Goal: Use online tool/utility: Utilize a website feature to perform a specific function

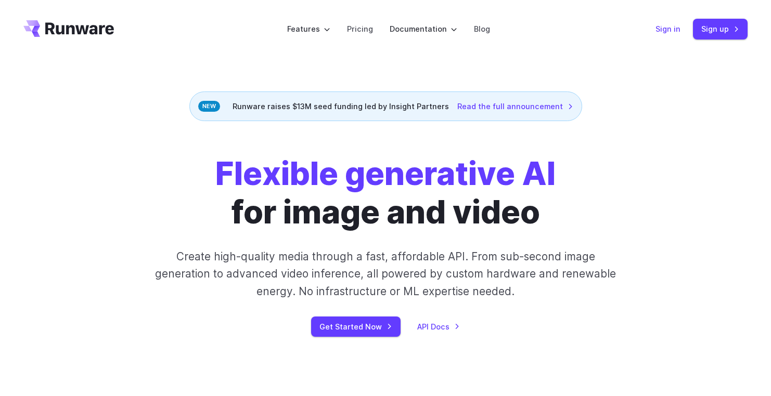
click at [668, 24] on link "Sign in" at bounding box center [667, 29] width 25 height 12
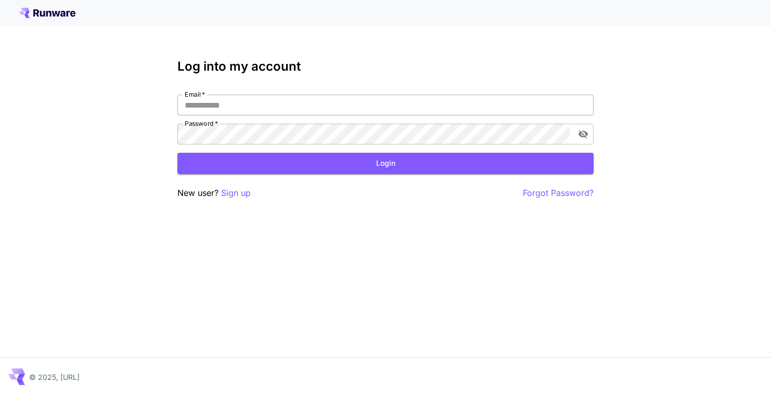
click at [310, 100] on input "Email   *" at bounding box center [385, 105] width 416 height 21
type input "**********"
click button "Login" at bounding box center [385, 163] width 416 height 21
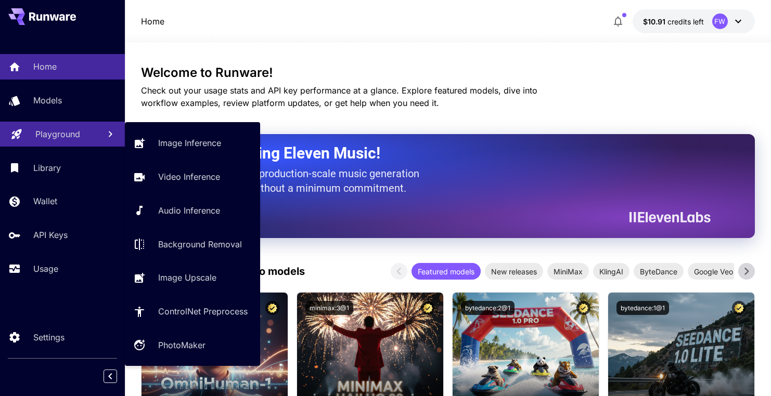
click at [82, 134] on div "Playground" at bounding box center [63, 134] width 56 height 12
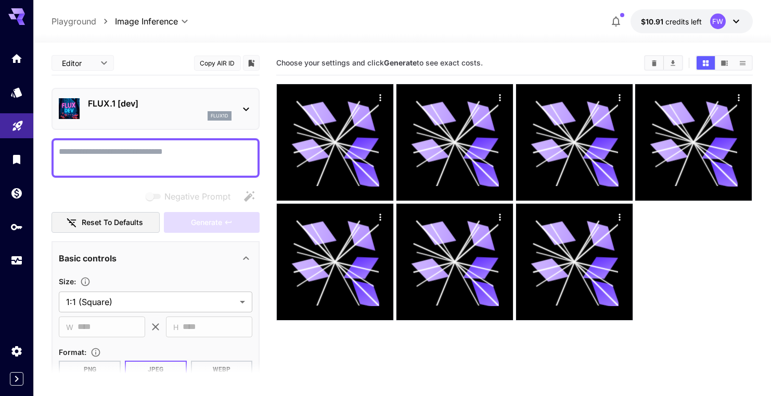
click at [180, 110] on div "FLUX.1 [dev] flux1d" at bounding box center [160, 108] width 144 height 23
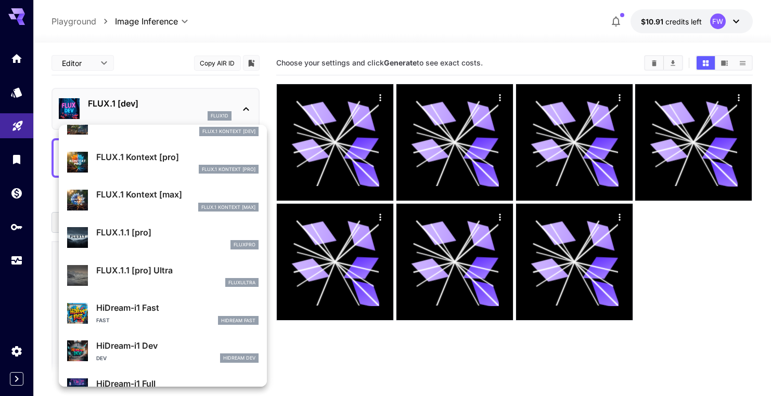
scroll to position [686, 0]
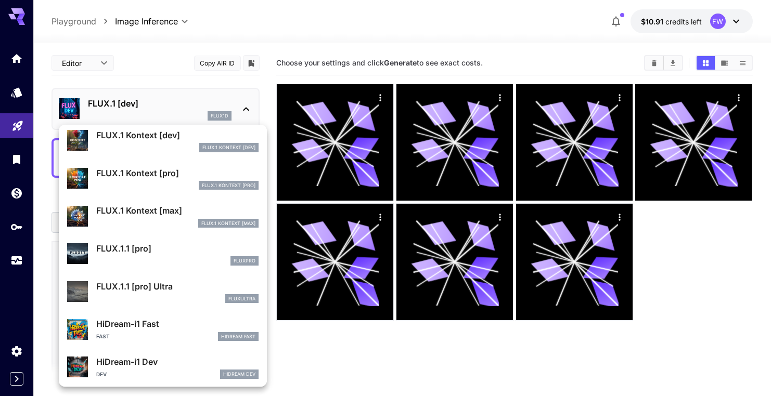
click at [163, 205] on p "FLUX.1 Kontext [max]" at bounding box center [177, 210] width 162 height 12
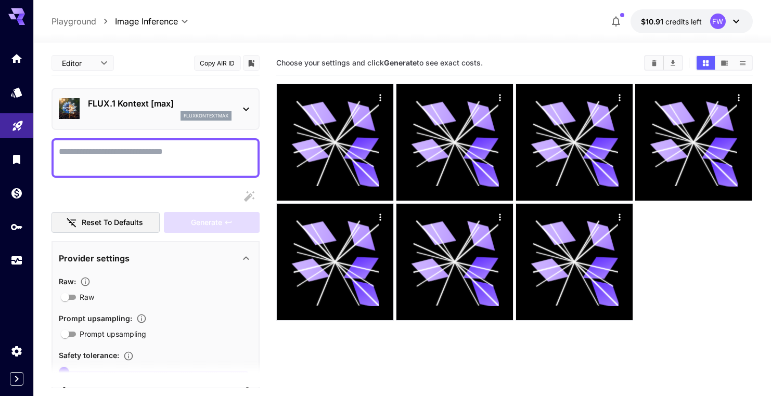
click at [159, 158] on textarea "Raw" at bounding box center [156, 158] width 194 height 25
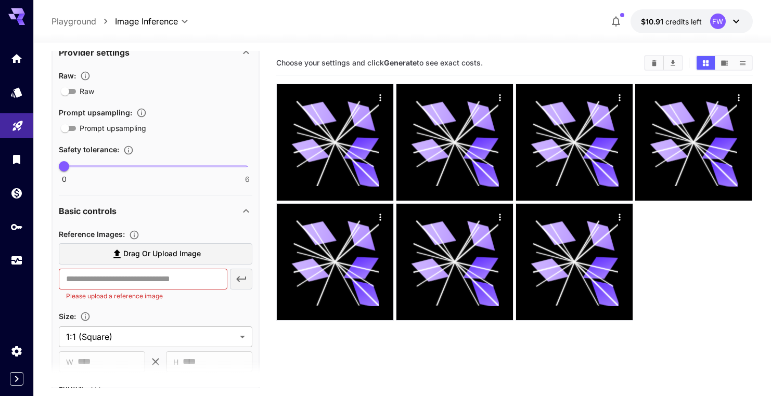
scroll to position [212, 0]
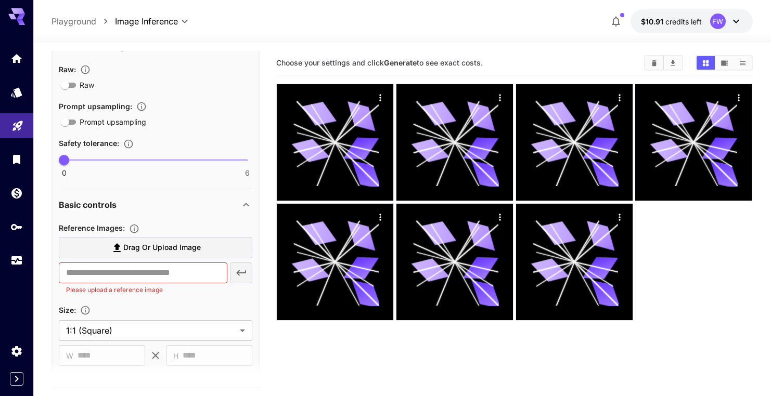
click at [145, 246] on span "Drag or upload image" at bounding box center [162, 247] width 78 height 13
click at [0, 0] on input "Drag or upload image" at bounding box center [0, 0] width 0 height 0
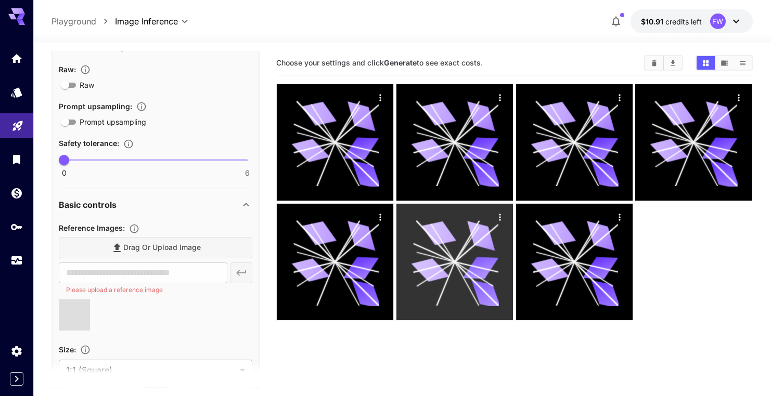
type input "**********"
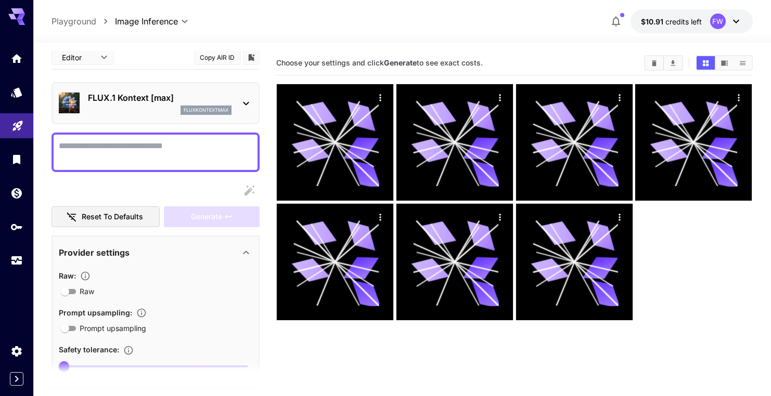
scroll to position [0, 0]
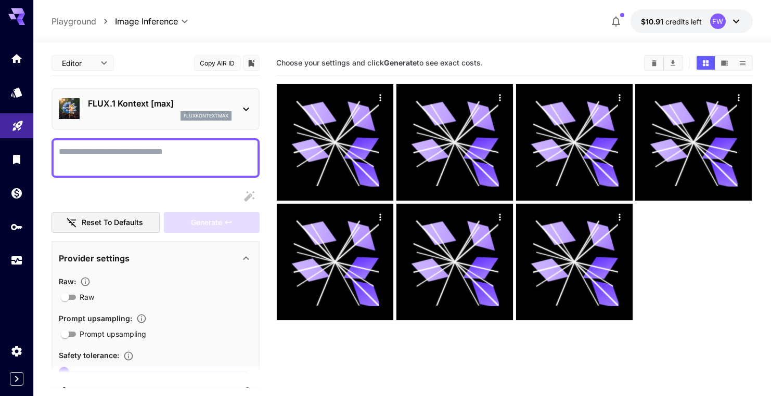
click at [126, 169] on textarea "Raw" at bounding box center [156, 158] width 194 height 25
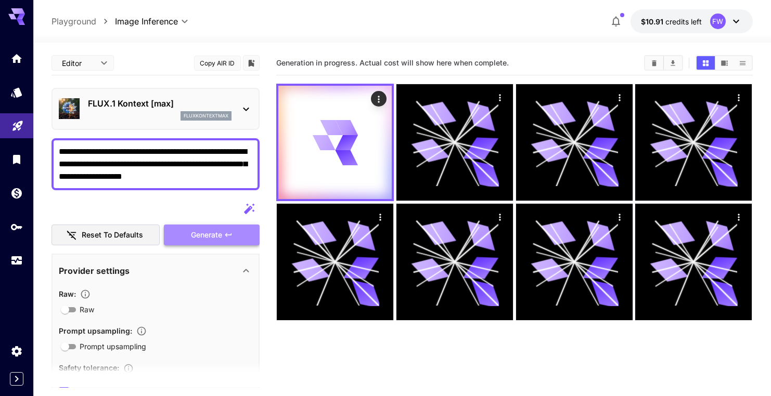
click at [210, 227] on button "Generate" at bounding box center [212, 235] width 96 height 21
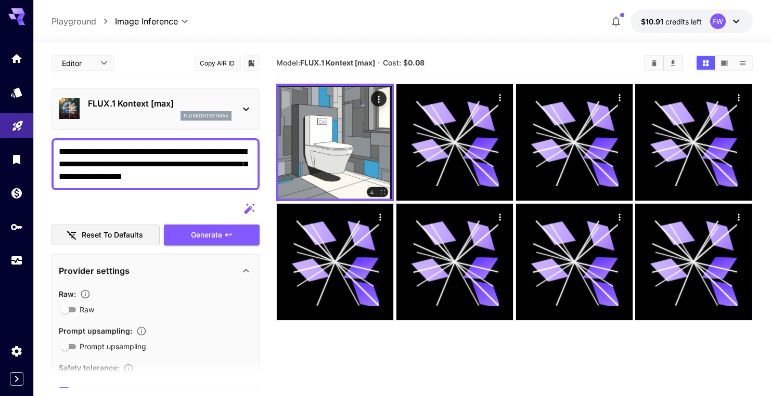
click at [164, 172] on textarea "**********" at bounding box center [156, 164] width 194 height 37
type textarea "*"
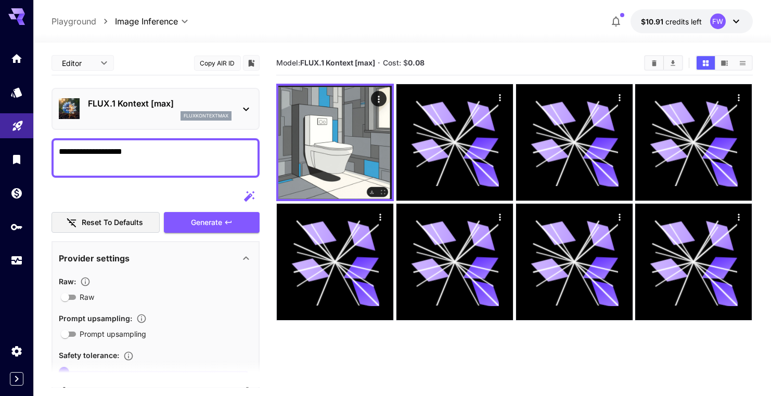
type textarea "**********"
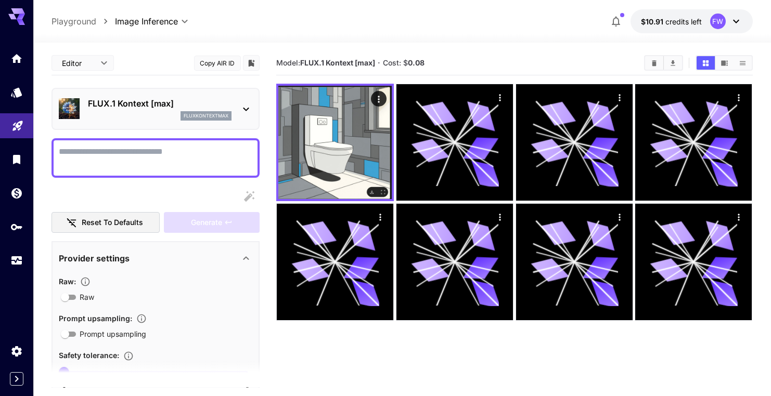
click at [94, 147] on textarea "Raw" at bounding box center [156, 158] width 194 height 25
paste textarea "**********"
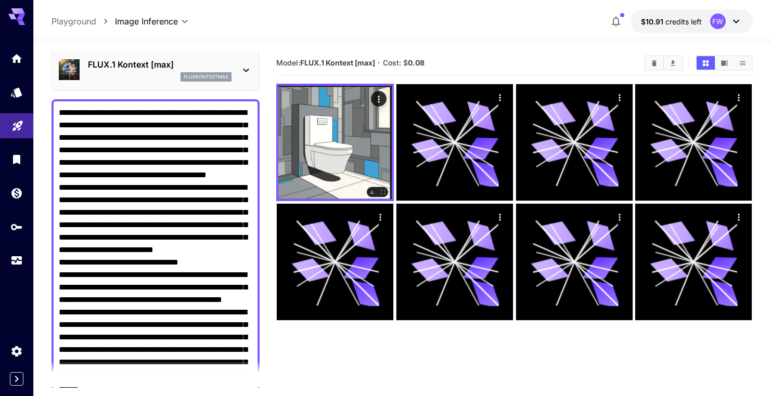
scroll to position [42, 0]
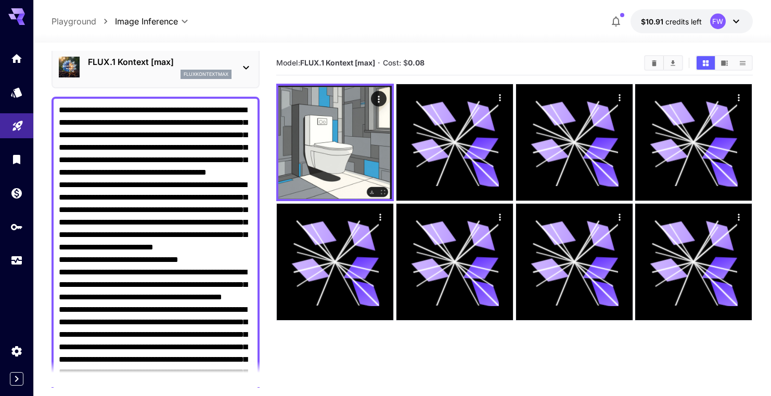
drag, startPoint x: 156, startPoint y: 159, endPoint x: 86, endPoint y: 156, distance: 69.8
click at [86, 156] on textarea "Raw" at bounding box center [156, 378] width 194 height 549
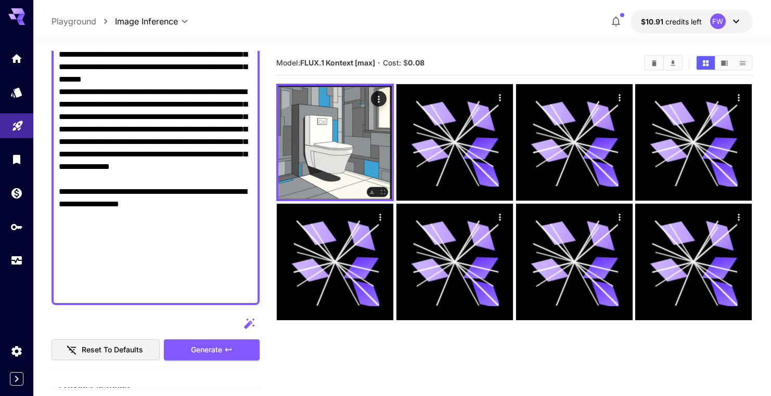
scroll to position [399, 0]
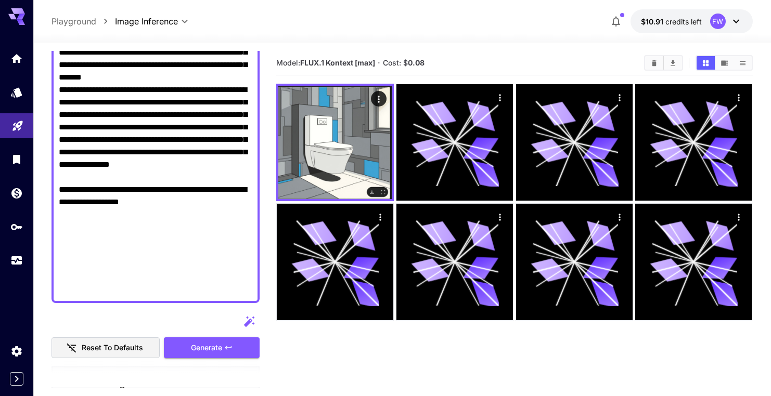
click at [175, 292] on textarea "Raw" at bounding box center [156, 21] width 194 height 549
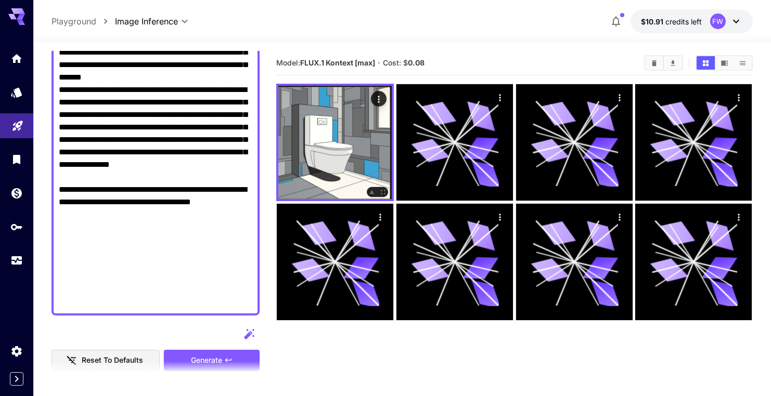
type textarea "**********"
click at [227, 363] on section at bounding box center [155, 375] width 208 height 26
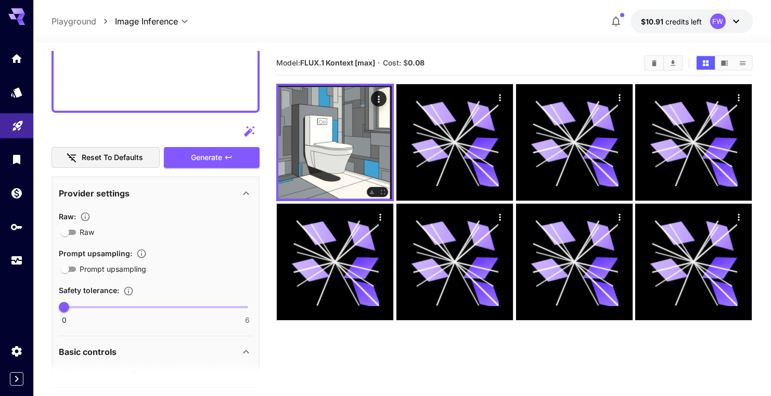
scroll to position [593, 0]
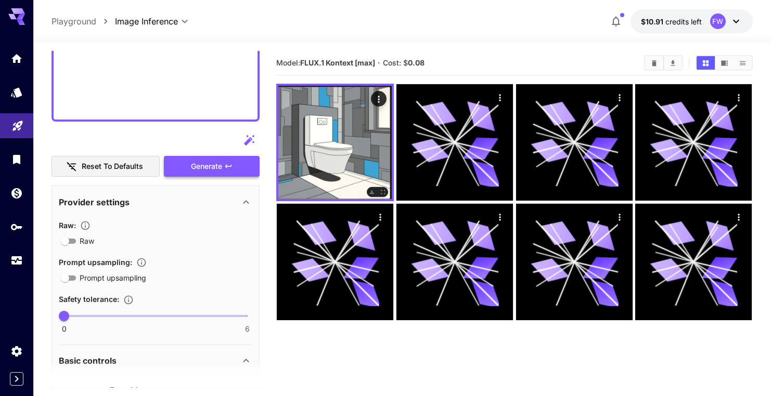
click at [209, 166] on span "Generate" at bounding box center [206, 166] width 31 height 13
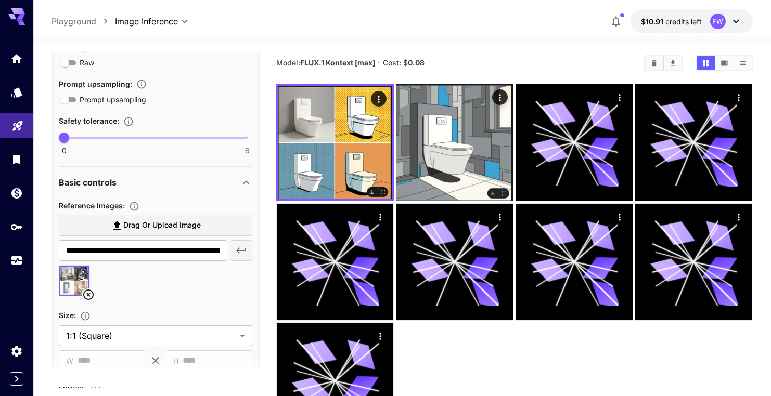
scroll to position [813, 0]
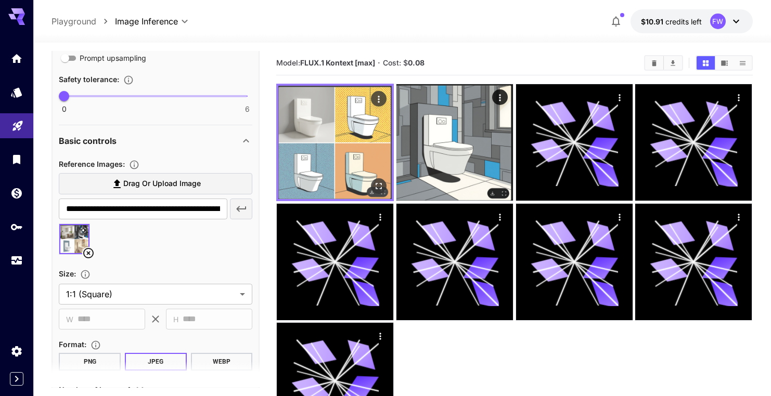
click at [345, 145] on img at bounding box center [334, 142] width 113 height 113
click at [382, 184] on icon "Open in fullscreen" at bounding box center [379, 186] width 10 height 10
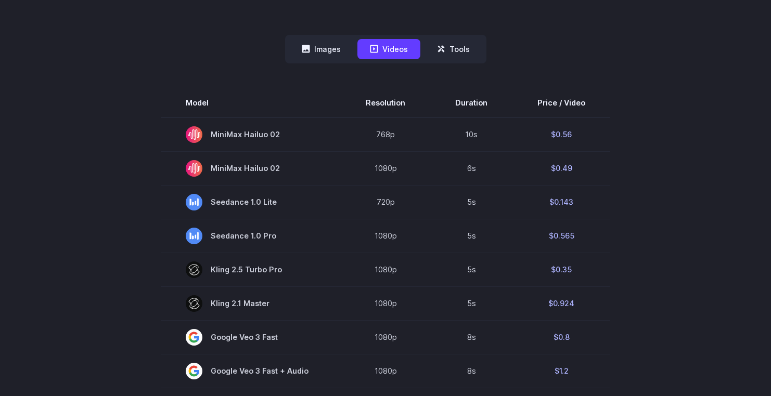
scroll to position [217, 0]
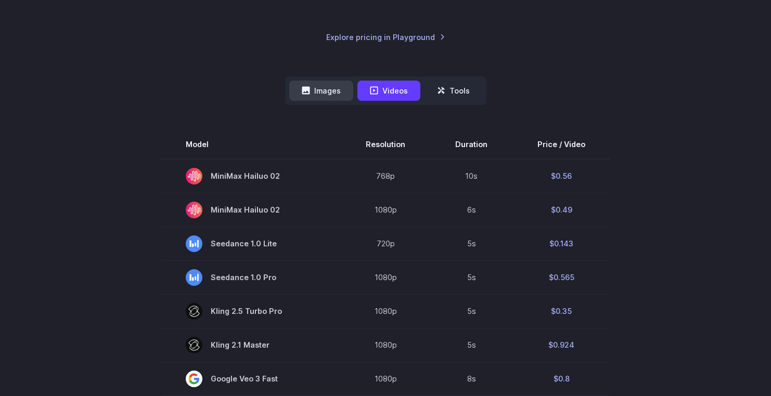
click at [338, 94] on button "Images" at bounding box center [321, 91] width 64 height 20
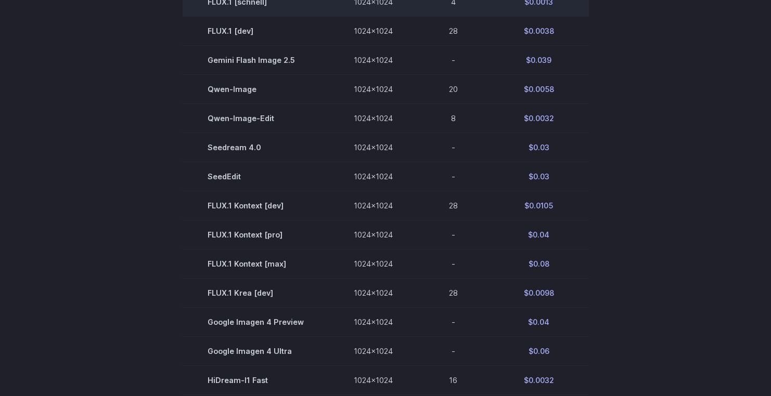
scroll to position [406, 0]
